Goal: Task Accomplishment & Management: Use online tool/utility

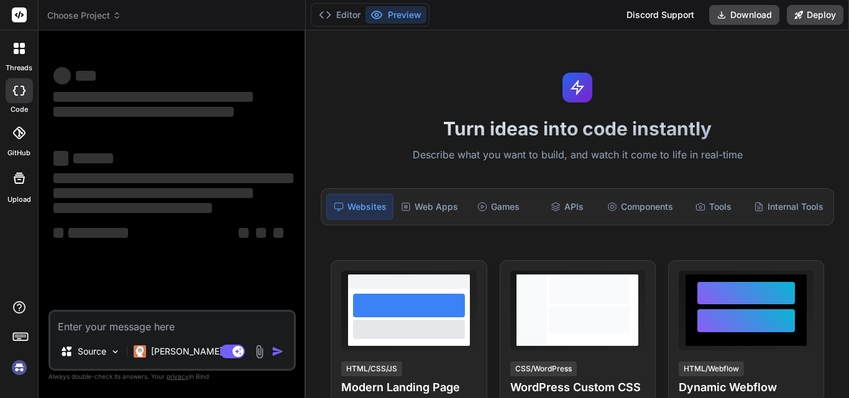
scroll to position [6, 0]
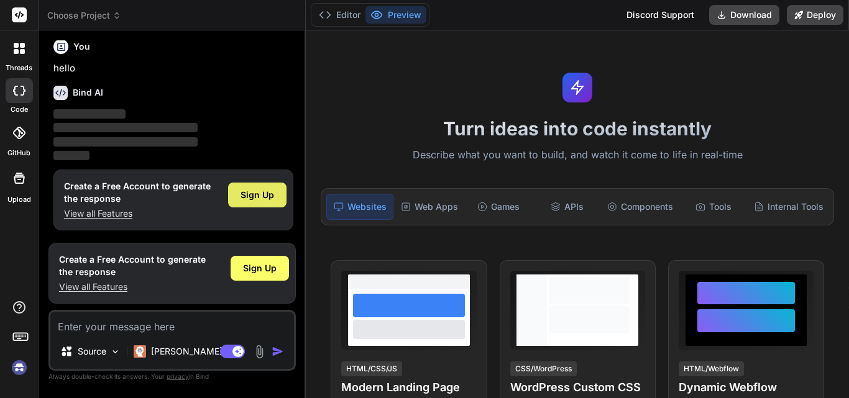
click at [267, 197] on span "Sign Up" at bounding box center [258, 195] width 34 height 12
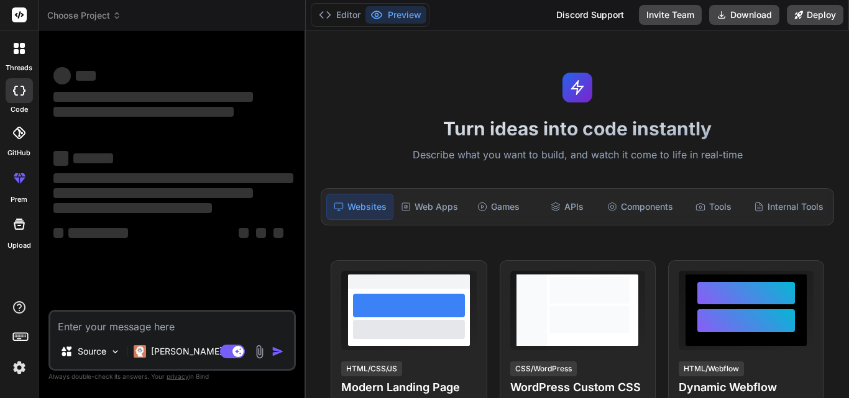
type textarea "x"
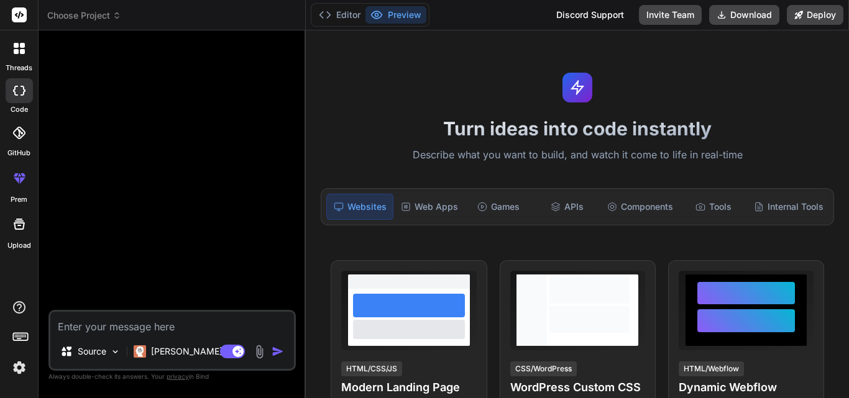
scroll to position [0, 0]
click at [141, 326] on textarea at bounding box center [172, 323] width 244 height 22
paste textarea "4. Modification: Please have the GL Code populate from the new Master /Fee Sche…"
type textarea "4. Modification: Please have the GL Code populate from the new Master /Fee Sche…"
type textarea "x"
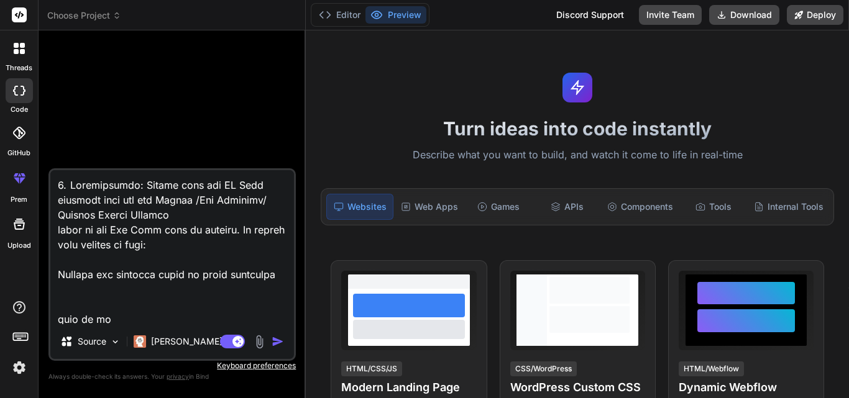
scroll to position [9878, 0]
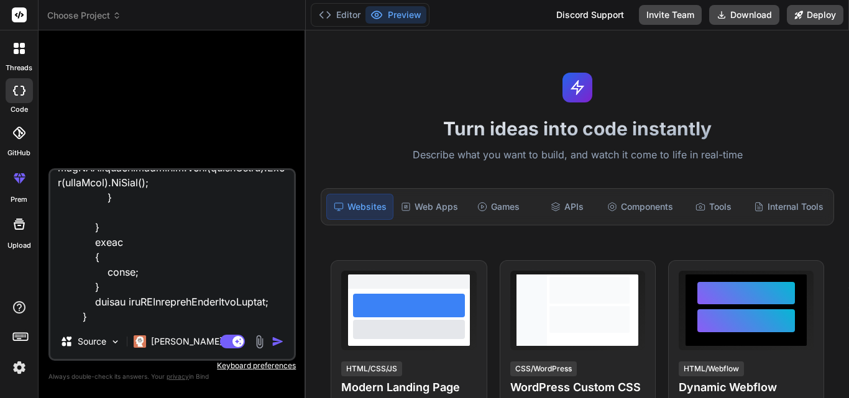
type textarea "4. Modification: Please have the GL Code populate from the new Master /Fee Sche…"
click at [278, 337] on img "button" at bounding box center [278, 342] width 12 height 12
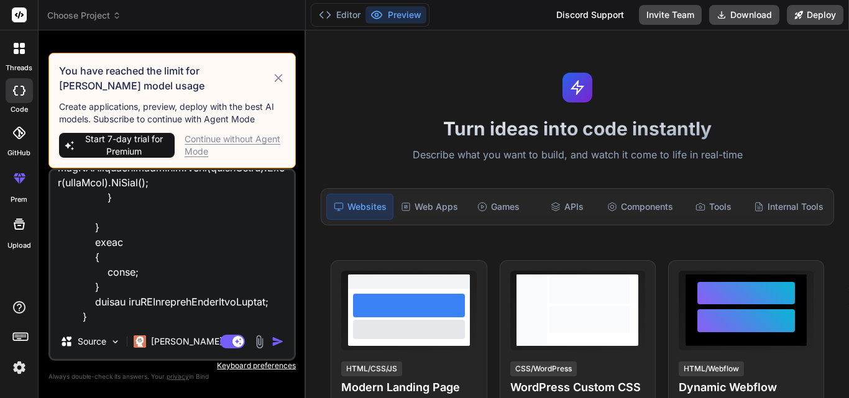
click at [234, 138] on div "Continue without Agent Mode" at bounding box center [235, 145] width 101 height 25
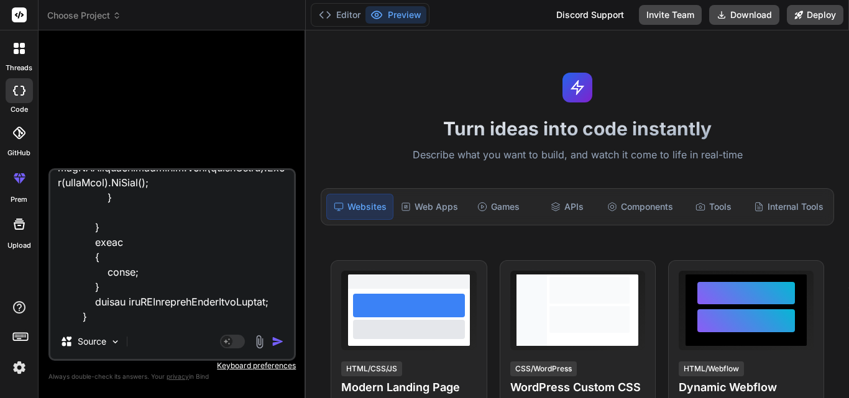
click at [280, 346] on img "button" at bounding box center [278, 342] width 12 height 12
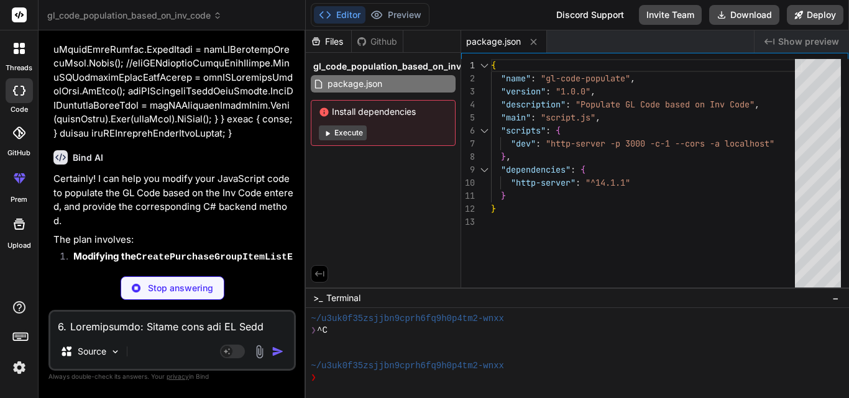
scroll to position [3802, 0]
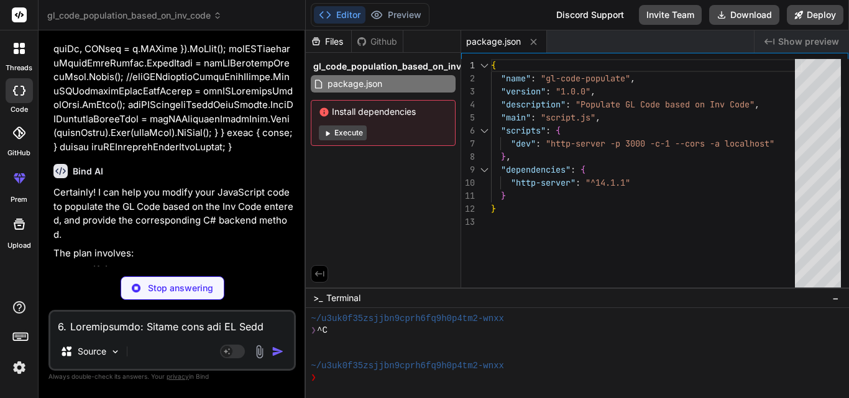
type textarea "x"
type textarea "<script src="script.js"></script> </body> </html>"
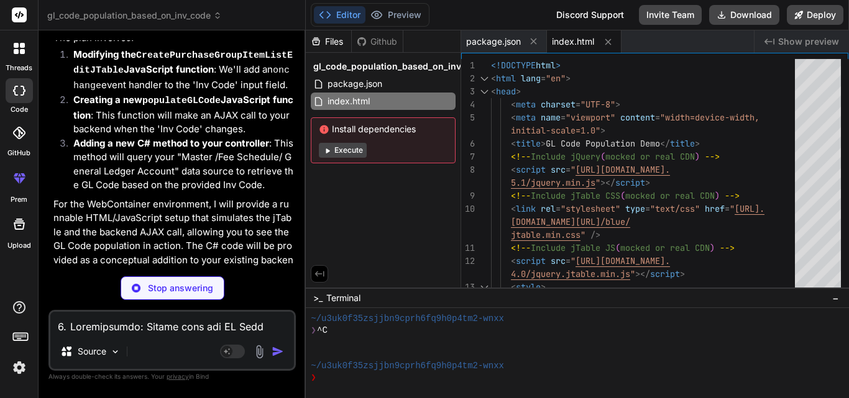
scroll to position [4079, 0]
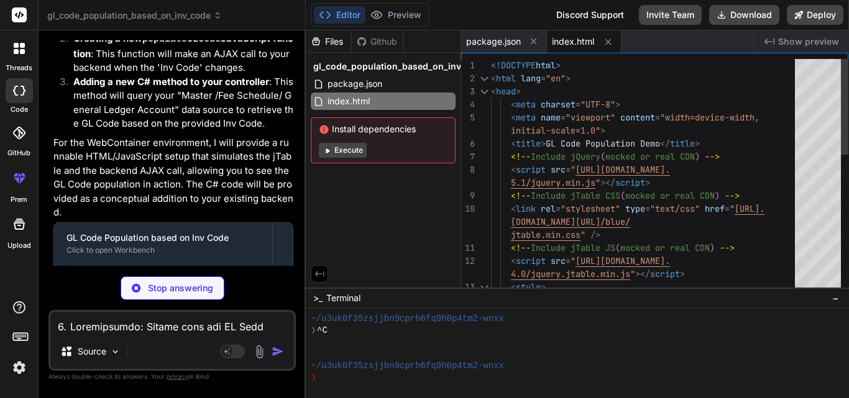
type textarea "x"
type textarea "<!DOCTYPE html> <html lang="en"> <head> <meta charset="UTF-8"> <meta name="view…"
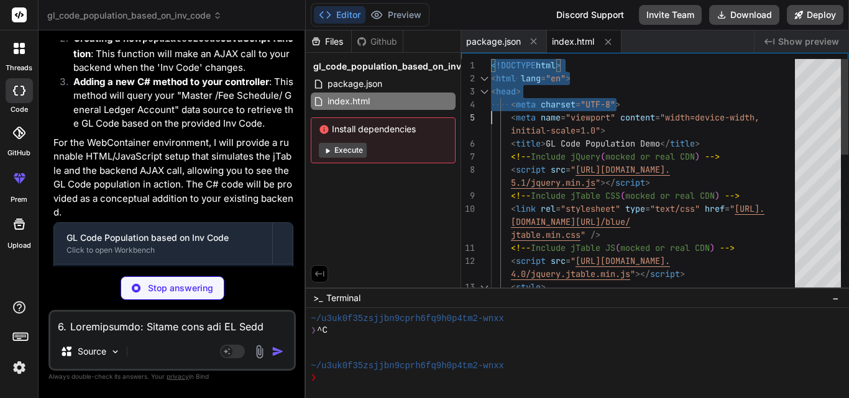
type textarea "x"
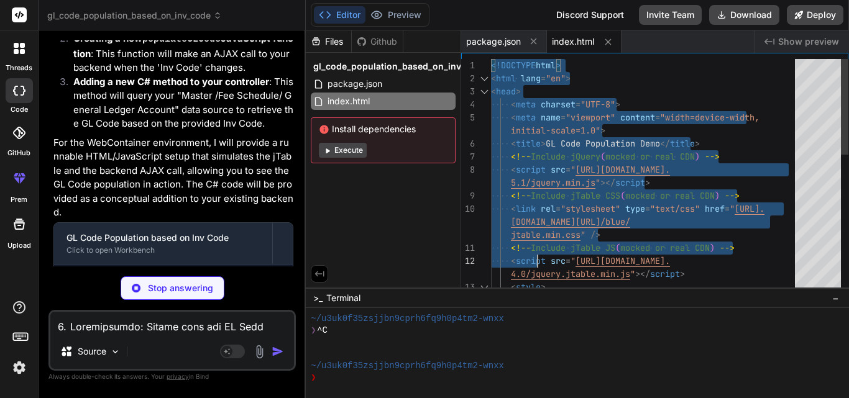
type textarea "<!DOCTYPE html> <html lang="en"> <head> <meta charset="UTF-8"> <meta name="view…"
type textarea "x"
type textarea "<!DOCTYPE html> <html lang="en"> <head> <meta charset="UTF-8"> <meta name="view…"
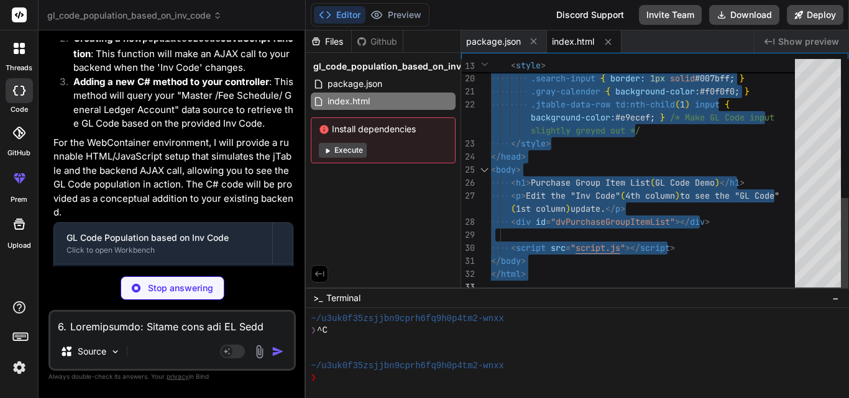
drag, startPoint x: 493, startPoint y: 61, endPoint x: 566, endPoint y: 349, distance: 297.0
type textarea "x"
click at [379, 81] on span "package.json" at bounding box center [354, 83] width 57 height 15
type textarea "} }"
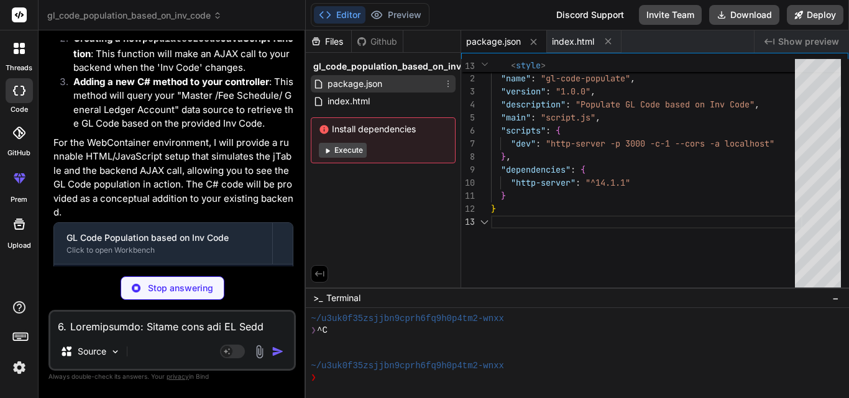
click at [379, 81] on span "package.json" at bounding box center [354, 83] width 57 height 15
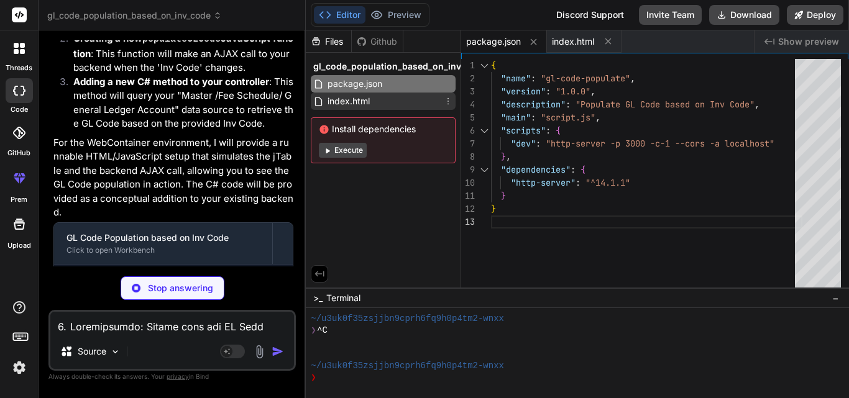
type textarea "x"
click at [339, 103] on span "index.html" at bounding box center [348, 101] width 45 height 15
type textarea "<script src="script.js"></script> </body> </html>"
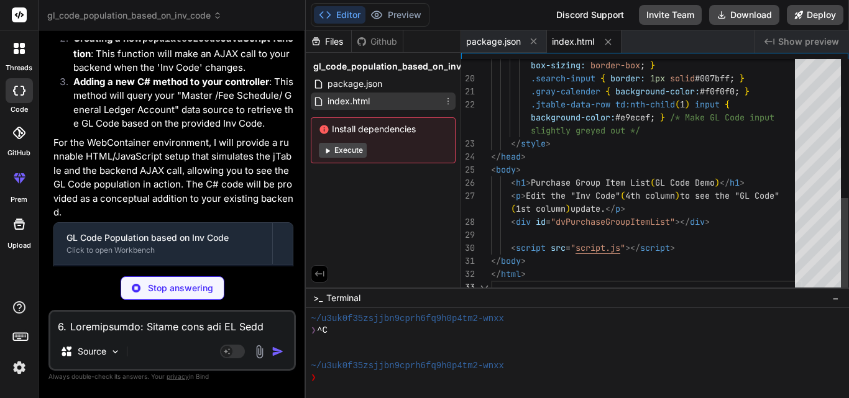
click at [339, 103] on span "index.html" at bounding box center [348, 101] width 45 height 15
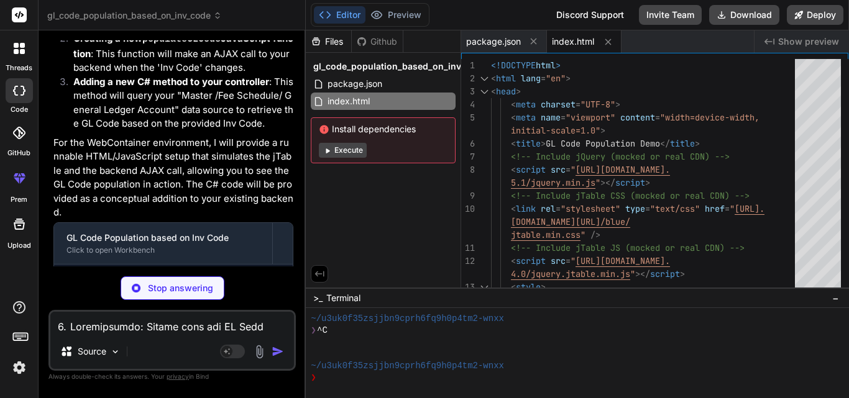
type textarea "x"
type textarea "return originalAjax.apply(this, arguments); } }; })(jQuery);"
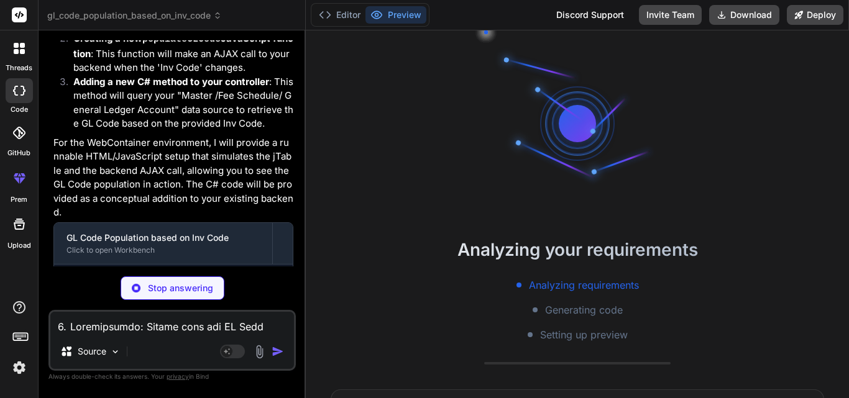
scroll to position [83, 0]
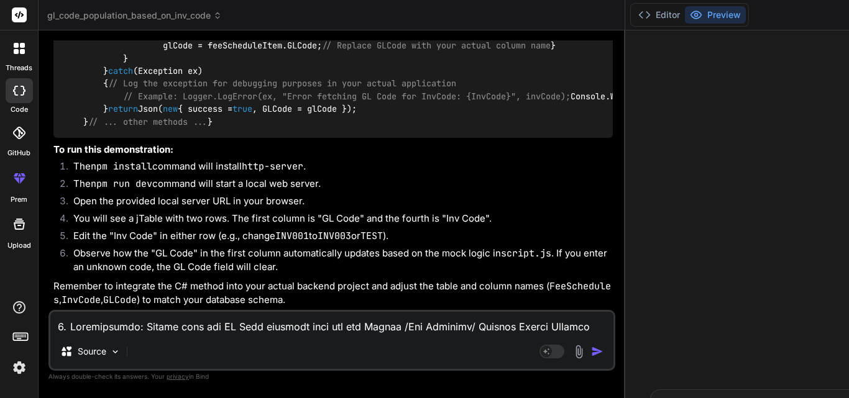
type textarea "x"
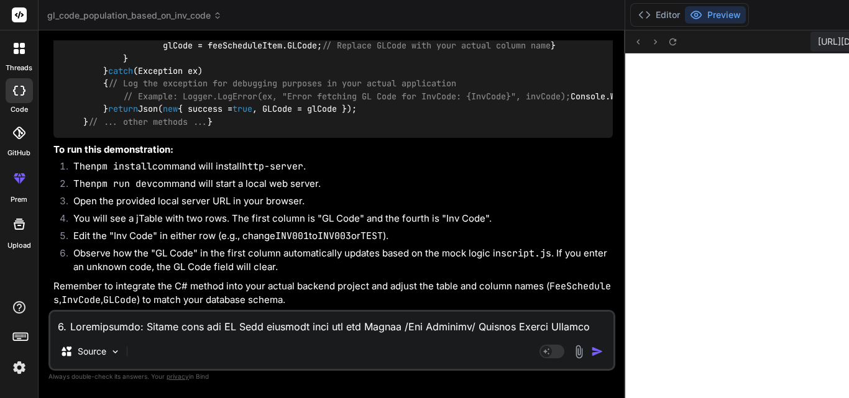
scroll to position [2932, 0]
click at [633, 11] on button "Editor" at bounding box center [659, 14] width 52 height 17
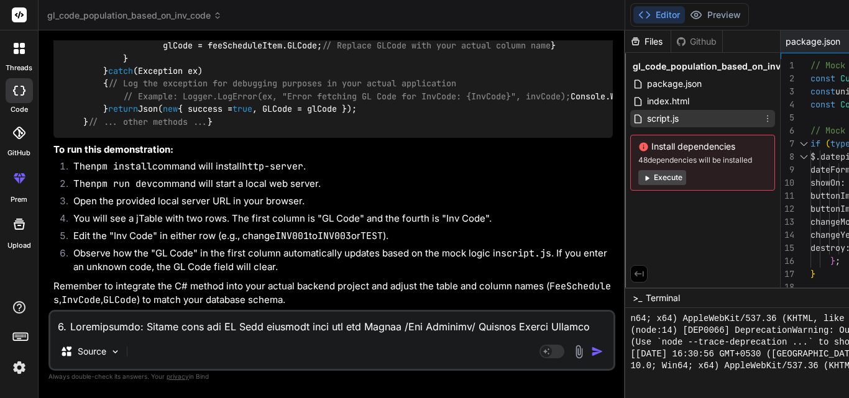
click at [630, 117] on div "script.js" at bounding box center [702, 118] width 145 height 17
drag, startPoint x: 589, startPoint y: 63, endPoint x: 609, endPoint y: 128, distance: 68.2
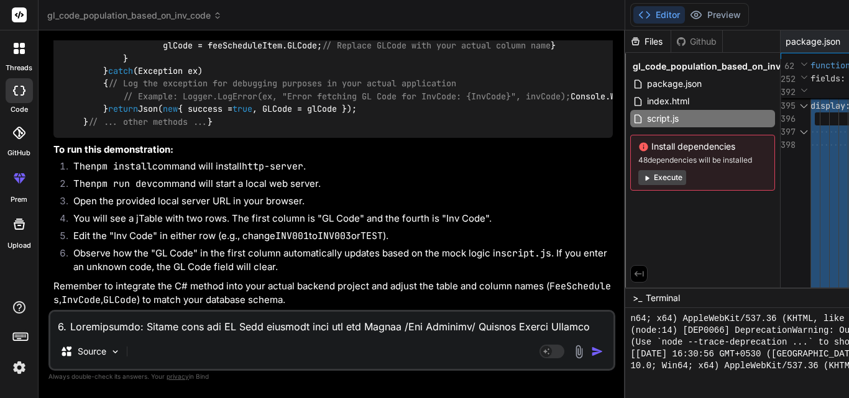
type textarea "// Mock global variables and functions for demonstration in WebContainer const …"
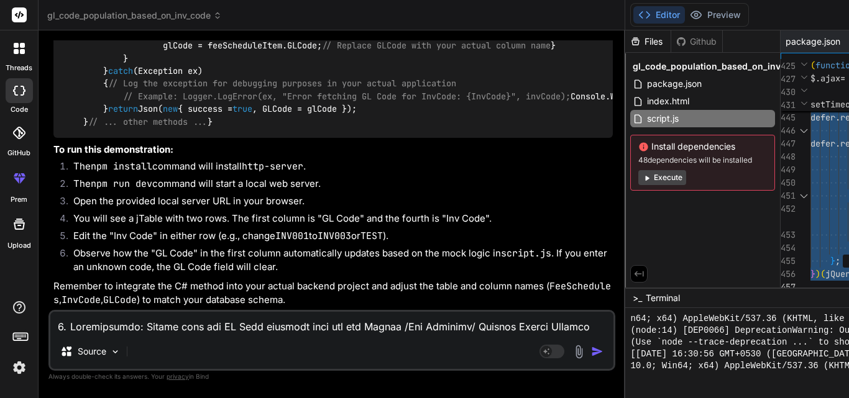
drag, startPoint x: 593, startPoint y: 60, endPoint x: 735, endPoint y: 398, distance: 366.1
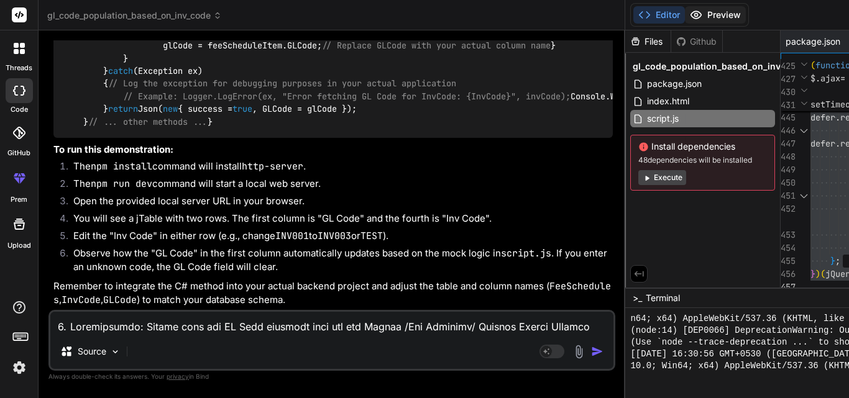
click at [685, 15] on button "Preview" at bounding box center [715, 14] width 61 height 17
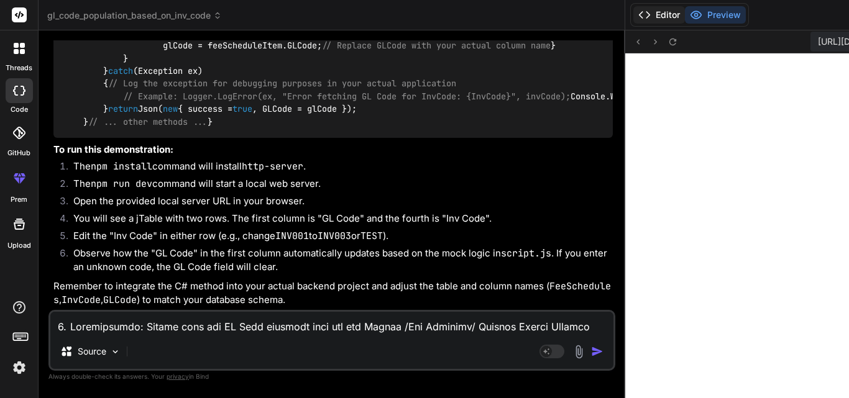
click at [633, 14] on button "Editor" at bounding box center [659, 14] width 52 height 17
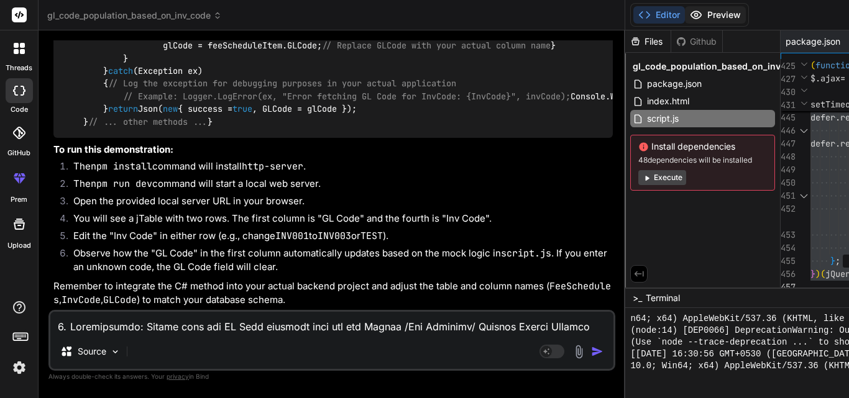
click at [685, 11] on button "Preview" at bounding box center [715, 14] width 61 height 17
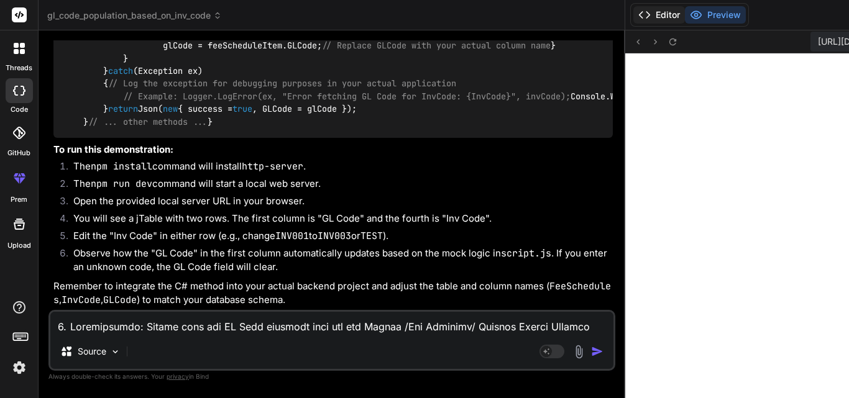
click at [633, 16] on button "Editor" at bounding box center [659, 14] width 52 height 17
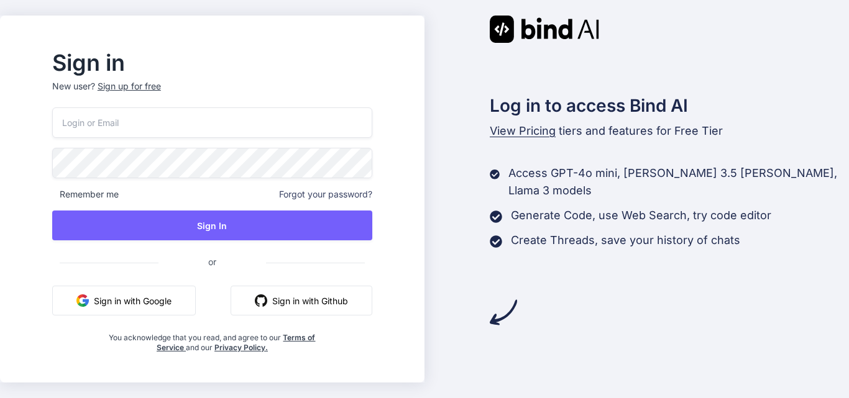
click at [229, 126] on input "email" at bounding box center [212, 123] width 320 height 30
type input "p"
type input "[EMAIL_ADDRESS][DOMAIN_NAME]"
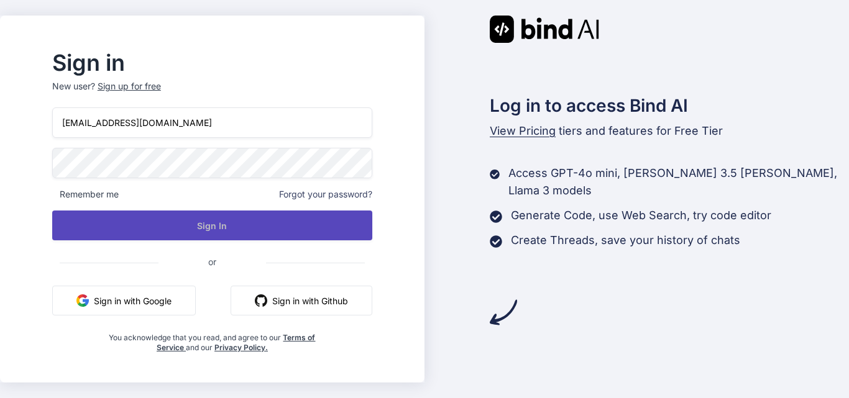
click at [268, 237] on button "Sign In" at bounding box center [212, 226] width 320 height 30
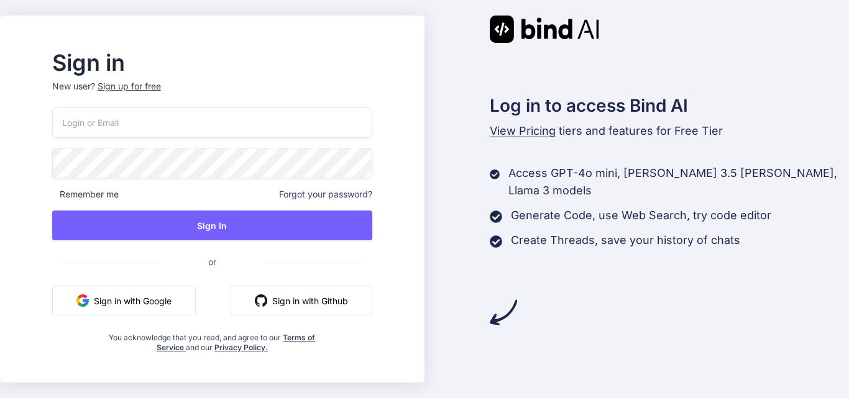
click at [176, 119] on input "email" at bounding box center [212, 123] width 320 height 30
type input "[EMAIL_ADDRESS][DOMAIN_NAME]"
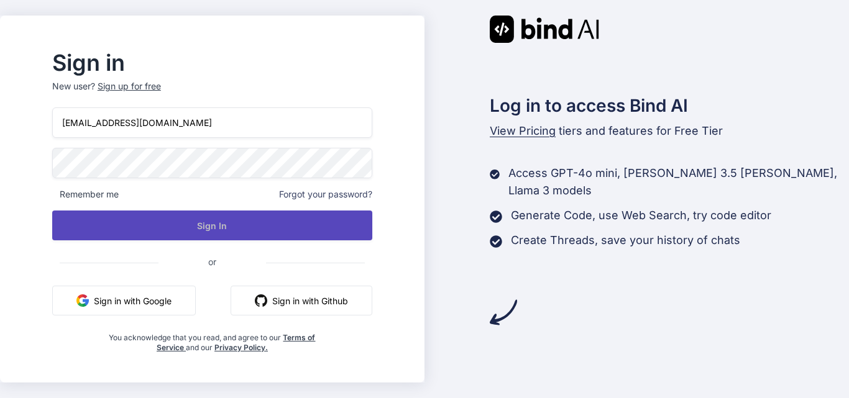
click at [234, 220] on button "Sign In" at bounding box center [212, 226] width 320 height 30
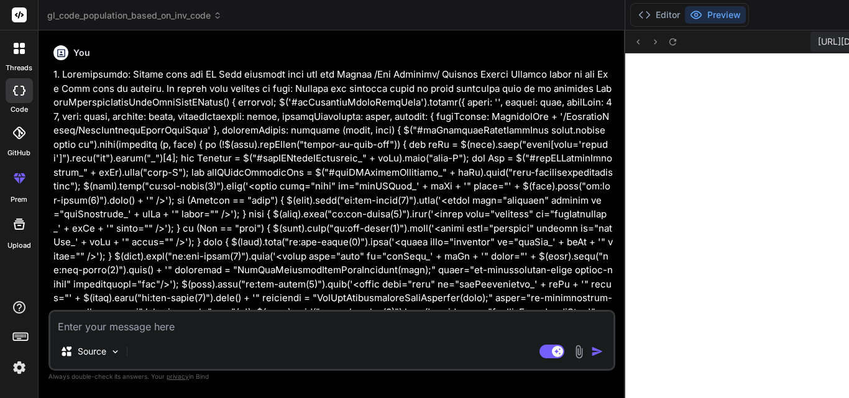
type textarea "x"
